Goal: Task Accomplishment & Management: Complete application form

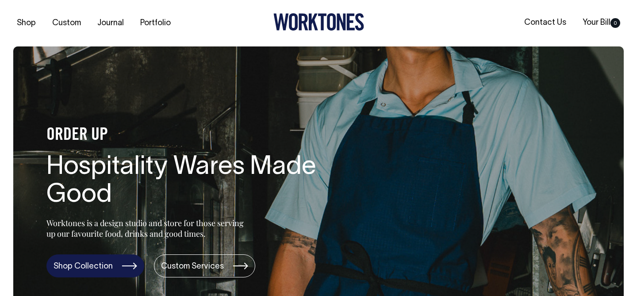
click at [89, 264] on link "Shop Collection" at bounding box center [95, 265] width 98 height 23
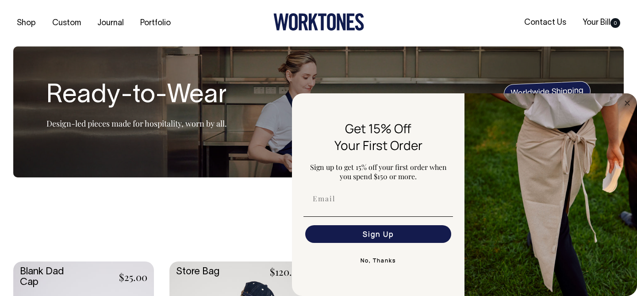
click at [173, 230] on div "Sort By Sort By Best selling Alphabetically, A-Z Alphabetically, Z-A Price, low…" at bounding box center [318, 235] width 611 height 18
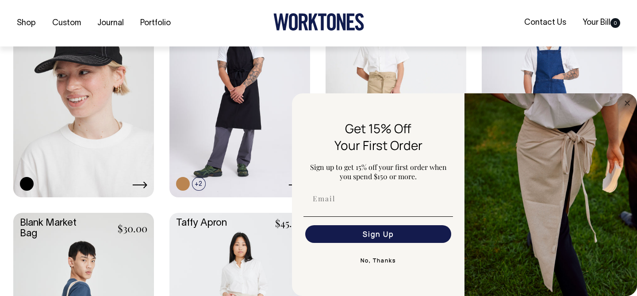
scroll to position [955, 0]
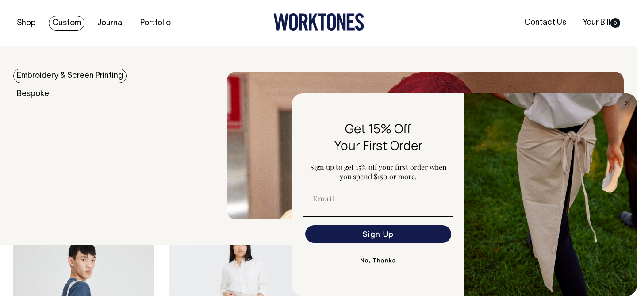
click at [73, 24] on link "Custom" at bounding box center [67, 23] width 36 height 15
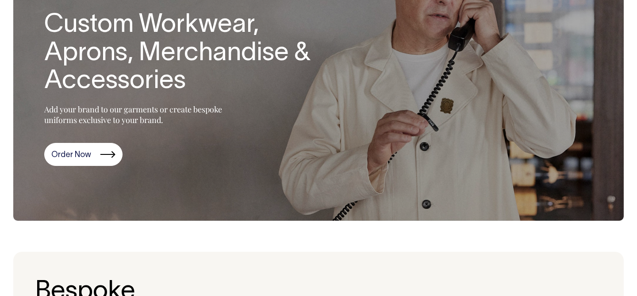
scroll to position [128, 0]
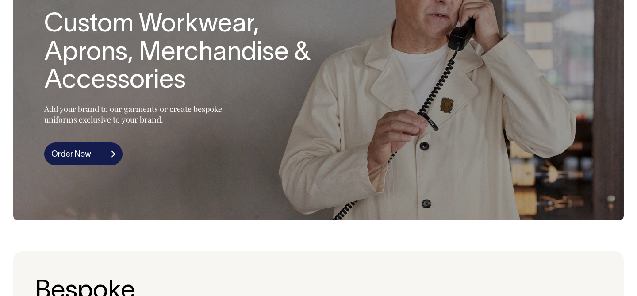
click at [89, 154] on link "Order Now" at bounding box center [83, 153] width 78 height 23
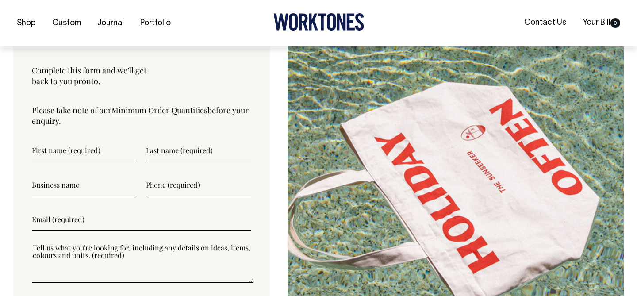
scroll to position [2921, 0]
click at [73, 158] on input"] "text" at bounding box center [84, 150] width 105 height 22
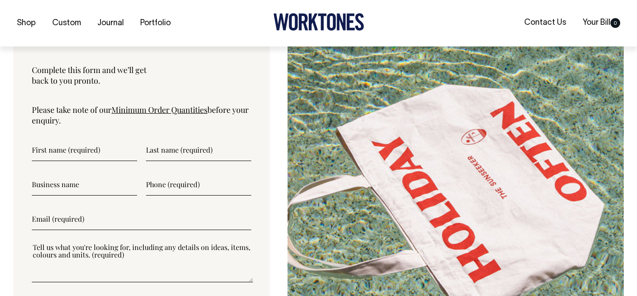
click at [61, 157] on input"] "text" at bounding box center [84, 150] width 105 height 22
type input"] "Racha"
type input"] "alchamat"
type input"] "Racha syrian kitchen"
type input"] "0402490476"
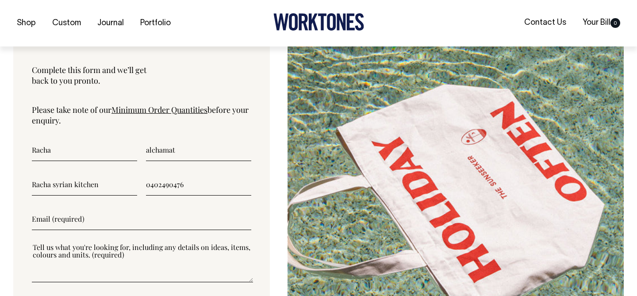
type input"] "info@rachakitchen.com.au"
click at [146, 156] on input"] "alchamat" at bounding box center [198, 150] width 105 height 22
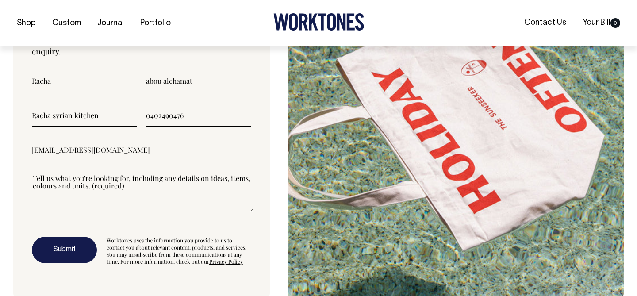
scroll to position [2991, 0]
type input"] "abou alchamat"
click at [85, 212] on textarea"] at bounding box center [142, 193] width 221 height 40
click at [127, 193] on textarea"] "To enrich screen reader interactions, please activate Accessibility in Grammarl…" at bounding box center [142, 193] width 221 height 40
click at [73, 209] on textarea"] "To enrich screen reader interactions, please activate Accessibility in Grammarl…" at bounding box center [142, 193] width 221 height 40
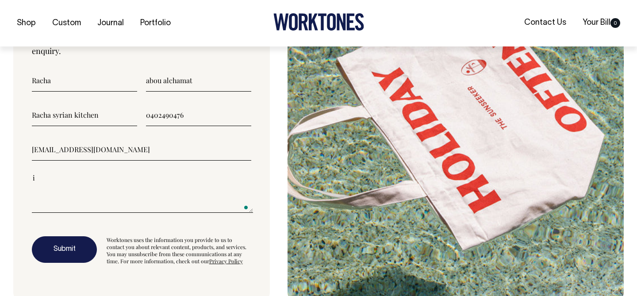
type textarea"] "i"
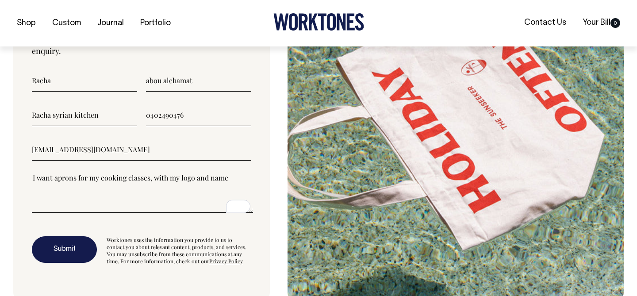
type textarea"] "I want aprons for my cooking classes, with my logo and name"
click at [67, 255] on button "Submit" at bounding box center [64, 249] width 65 height 27
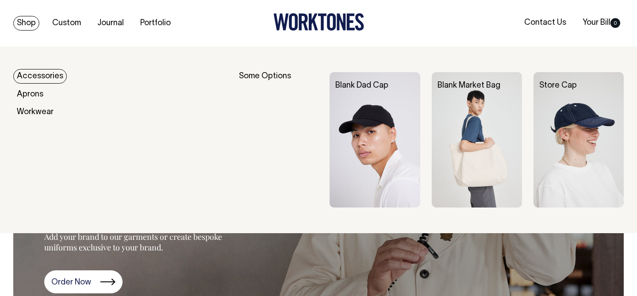
click at [25, 19] on link "Shop" at bounding box center [26, 23] width 26 height 15
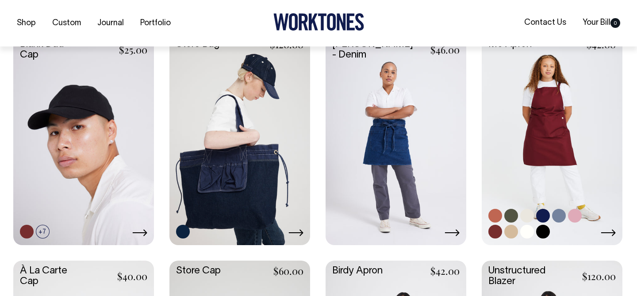
scroll to position [228, 0]
click at [494, 215] on link at bounding box center [496, 215] width 14 height 14
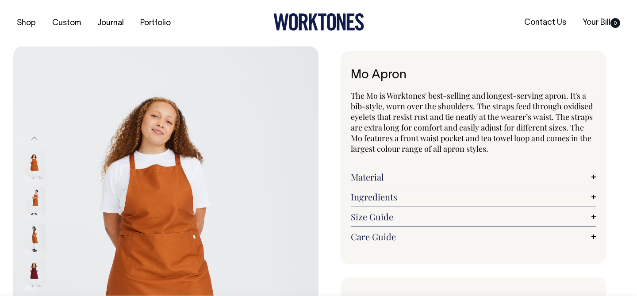
radio input "true"
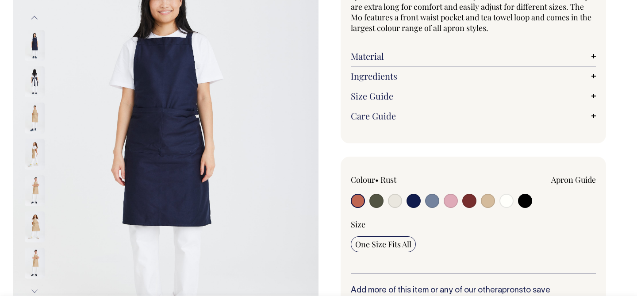
scroll to position [121, 0]
click at [360, 202] on input "radio" at bounding box center [358, 200] width 14 height 14
click at [375, 203] on input "radio" at bounding box center [377, 200] width 14 height 14
radio input "true"
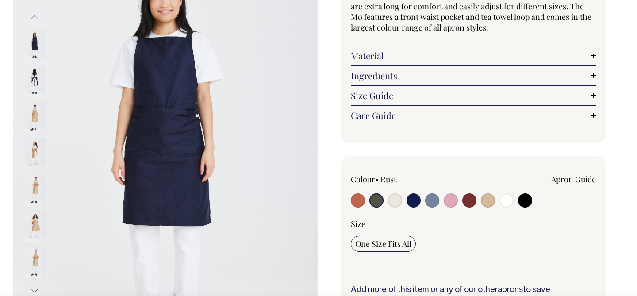
select select "Olive"
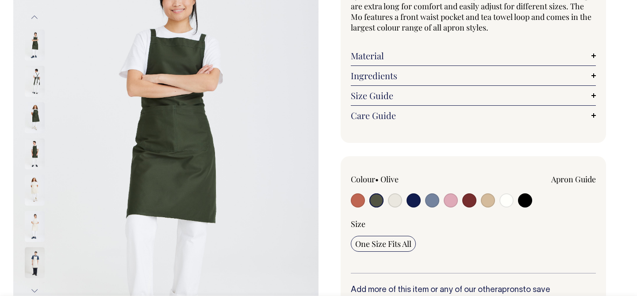
click at [397, 204] on input "radio" at bounding box center [395, 200] width 14 height 14
radio input "true"
select select "Natural"
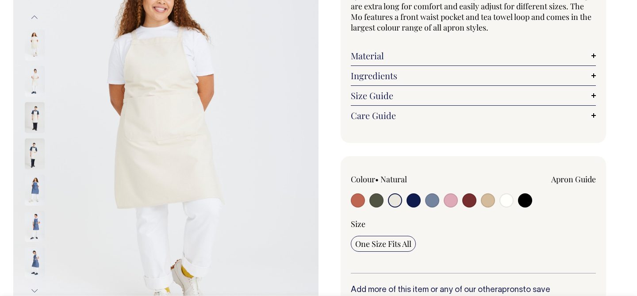
click at [413, 202] on input "radio" at bounding box center [414, 200] width 14 height 14
radio input "true"
select select "Dark Navy"
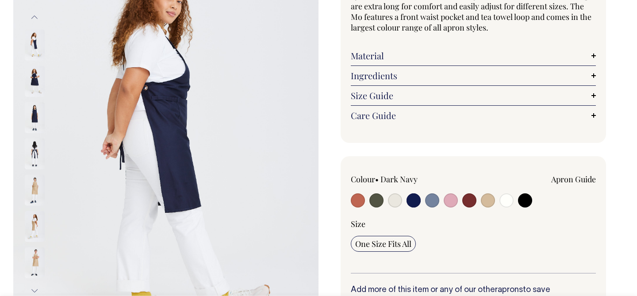
click at [431, 203] on input "radio" at bounding box center [432, 200] width 14 height 14
radio input "true"
select select "Blue/Grey"
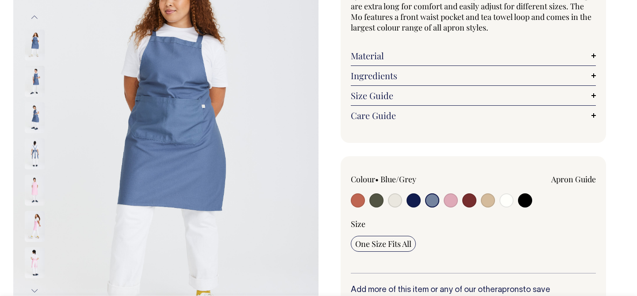
click at [451, 200] on input "radio" at bounding box center [451, 200] width 14 height 14
radio input "true"
select select "Pink"
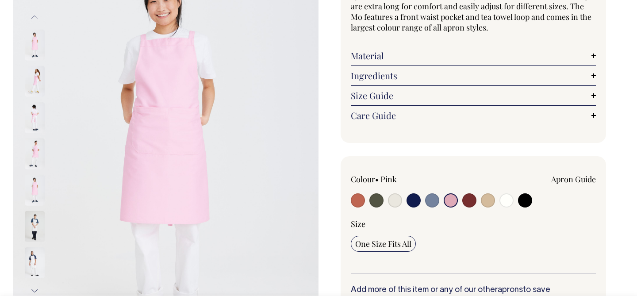
click at [470, 202] on input "radio" at bounding box center [469, 200] width 14 height 14
radio input "true"
select select "Burgundy"
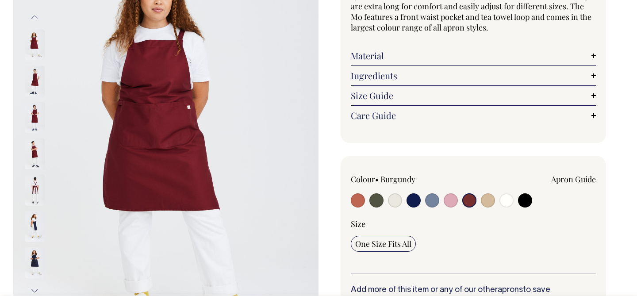
click at [484, 204] on input "radio" at bounding box center [488, 200] width 14 height 14
radio input "true"
select select "Khaki"
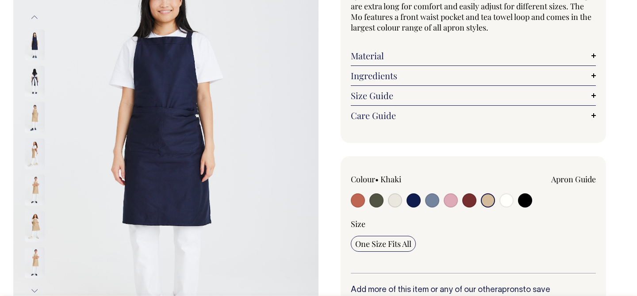
click at [617, 36] on div "Mo Apron The Mo is Worktones' best-selling and longest-serving apron. It's a bi…" at bounding box center [471, 238] width 305 height 616
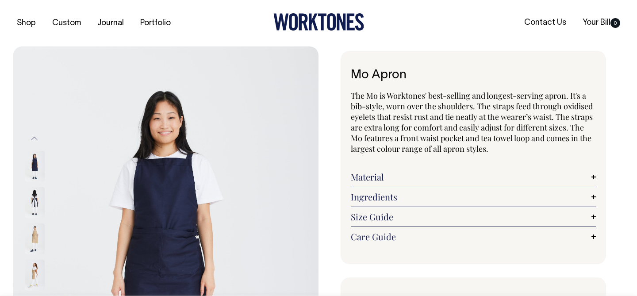
click at [593, 179] on link "Material" at bounding box center [473, 177] width 245 height 11
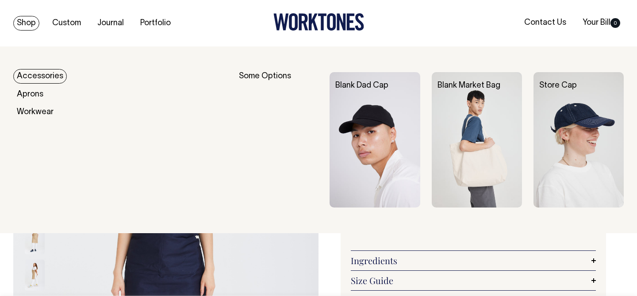
click at [28, 20] on link "Shop" at bounding box center [26, 23] width 26 height 15
